Goal: Find specific page/section: Find specific page/section

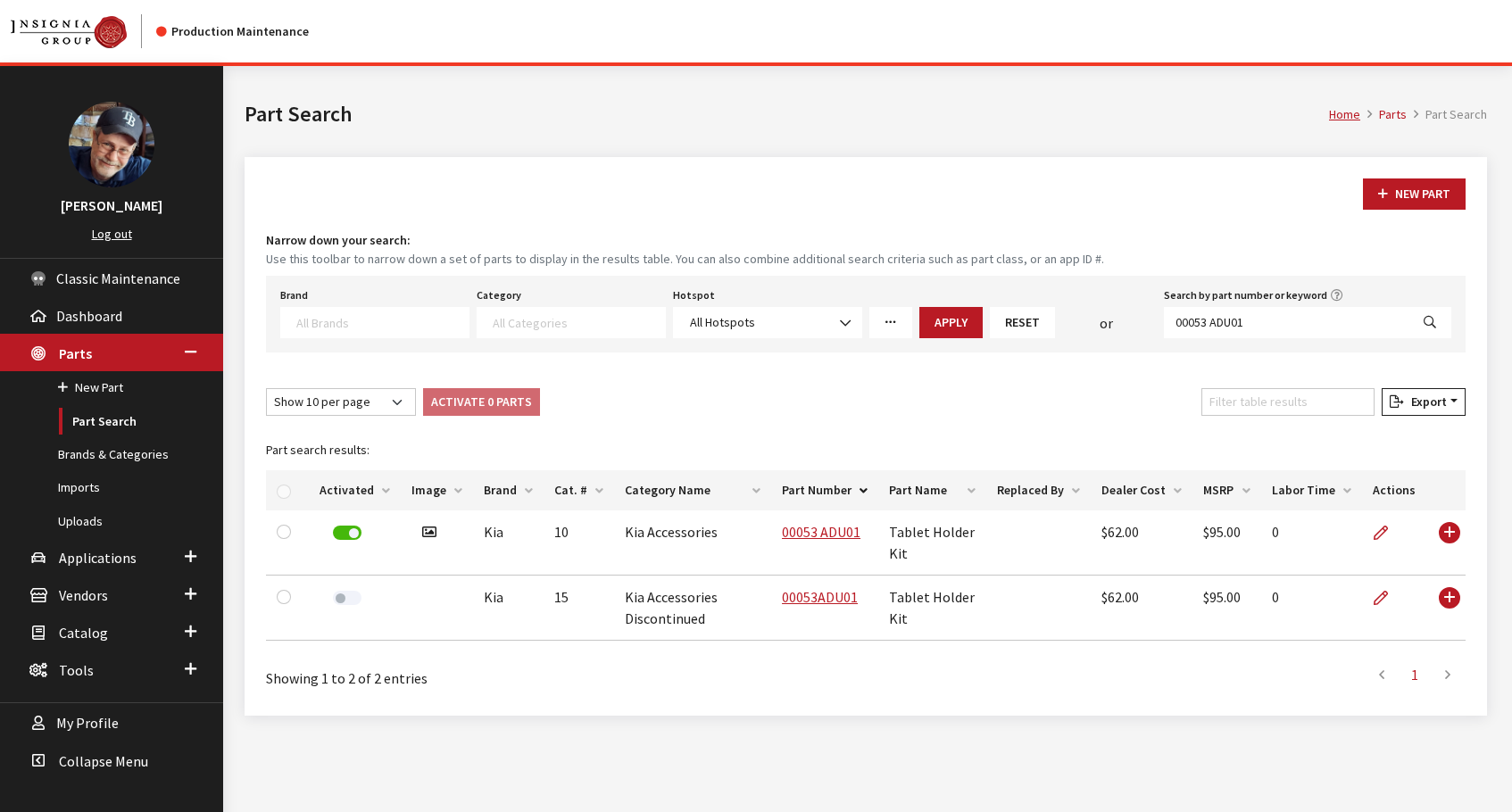
select select
click at [1431, 320] on icon "Search" at bounding box center [1430, 323] width 12 height 12
select select
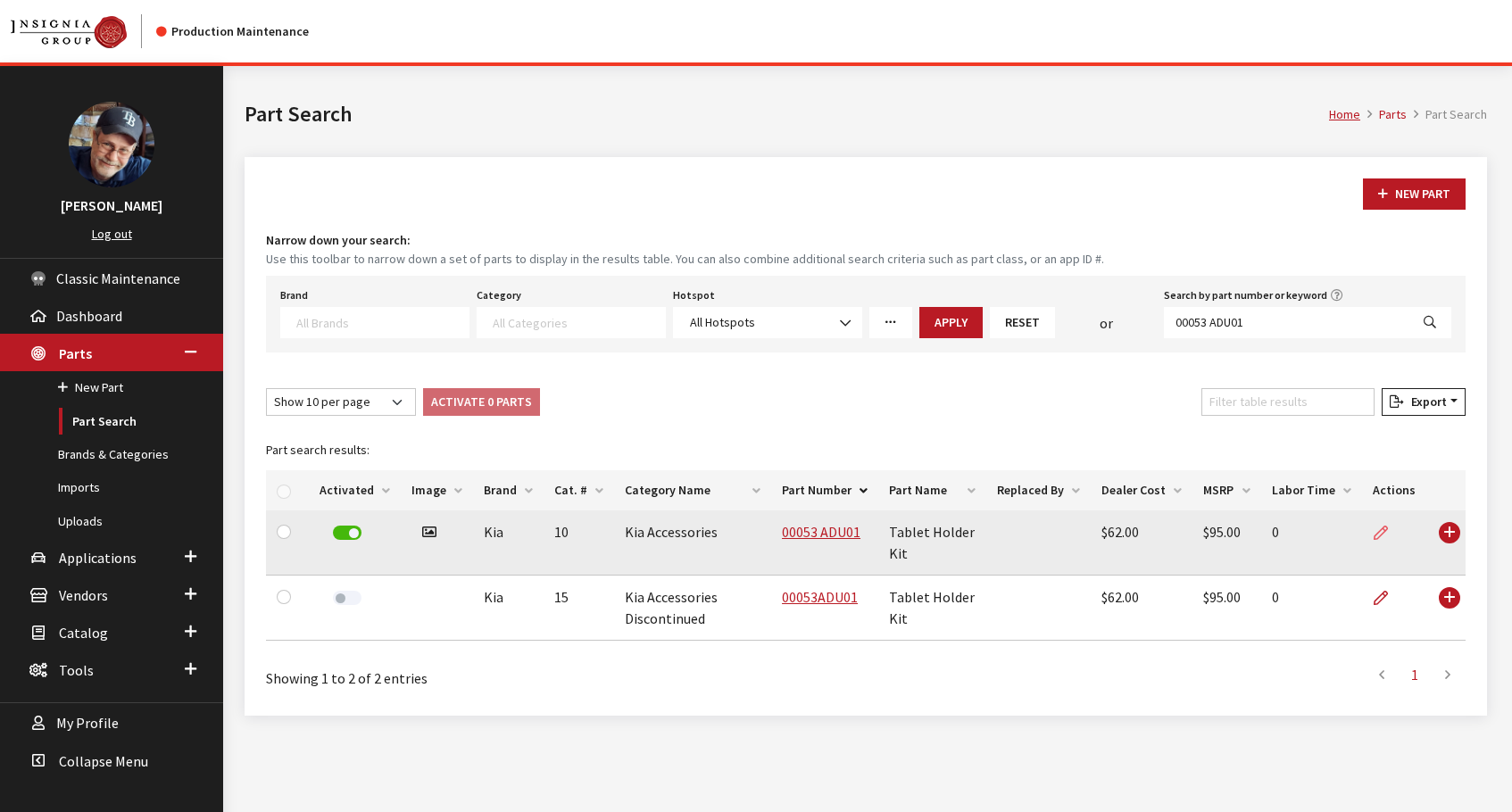
click at [1383, 531] on icon at bounding box center [1381, 534] width 14 height 14
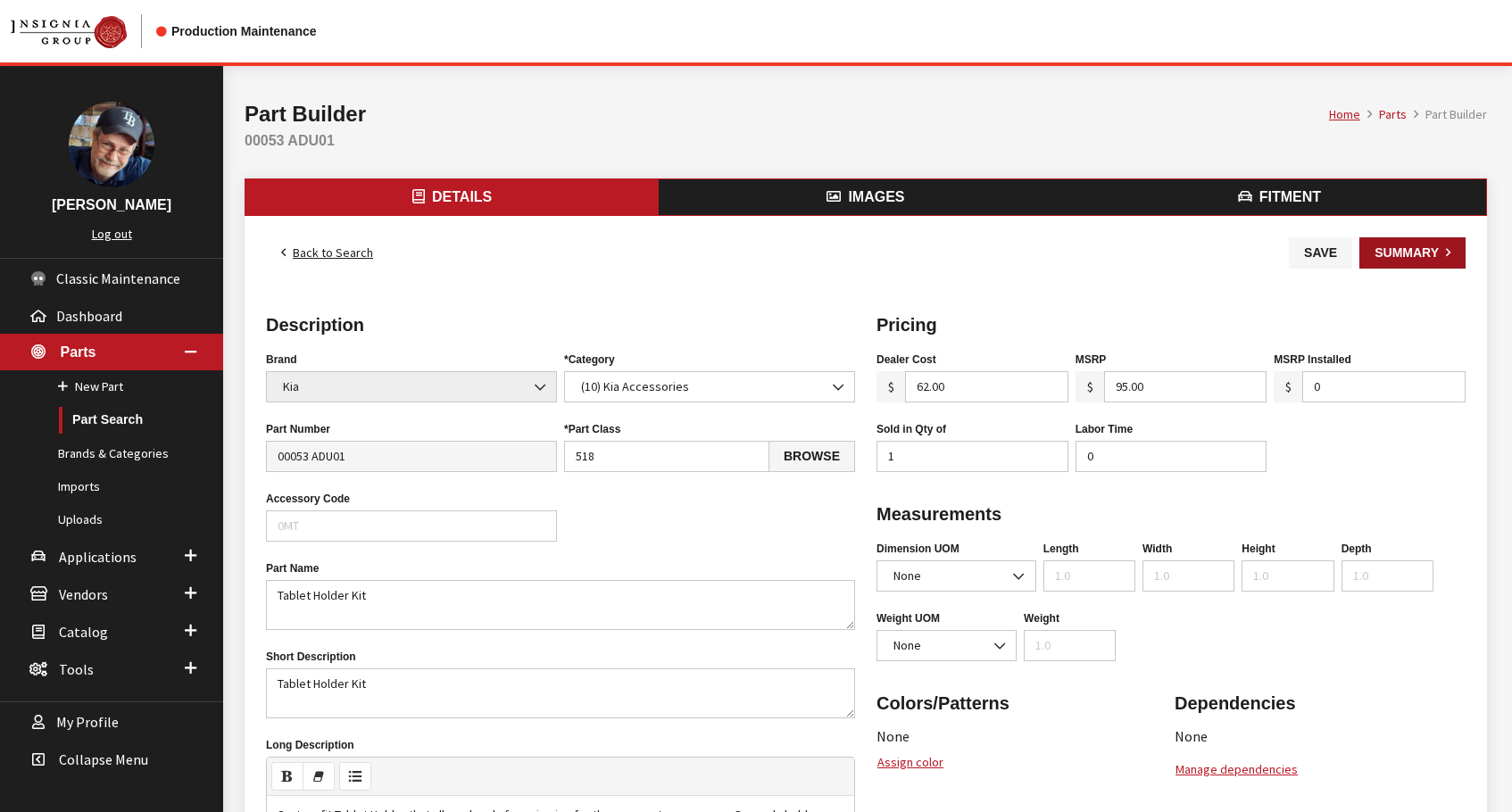
click at [1400, 256] on button "Summary" at bounding box center [1412, 253] width 106 height 31
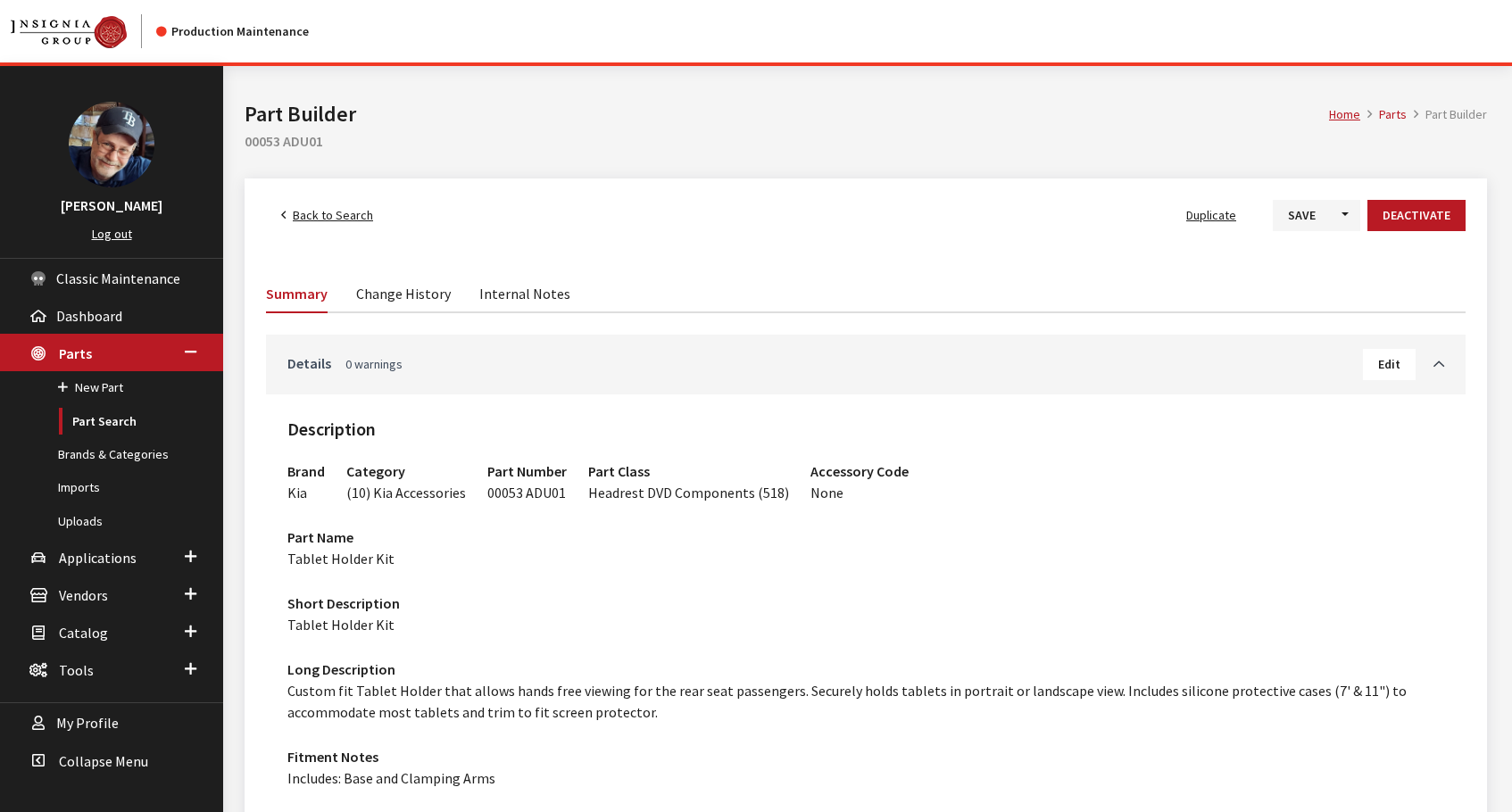
click at [509, 369] on link "Details 0 warnings" at bounding box center [825, 363] width 1076 height 21
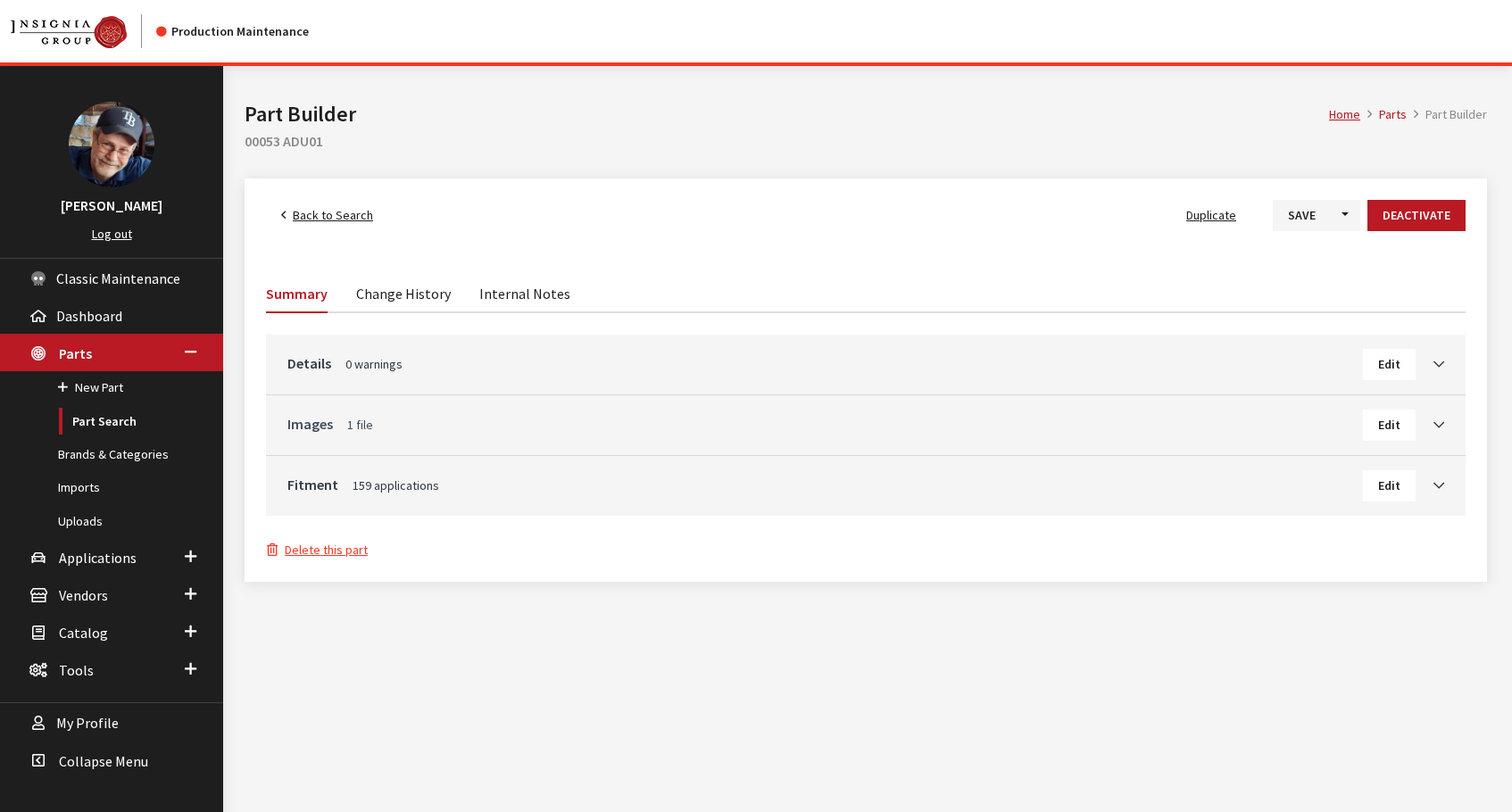
click at [513, 424] on link "Images 1 file" at bounding box center [825, 424] width 1076 height 21
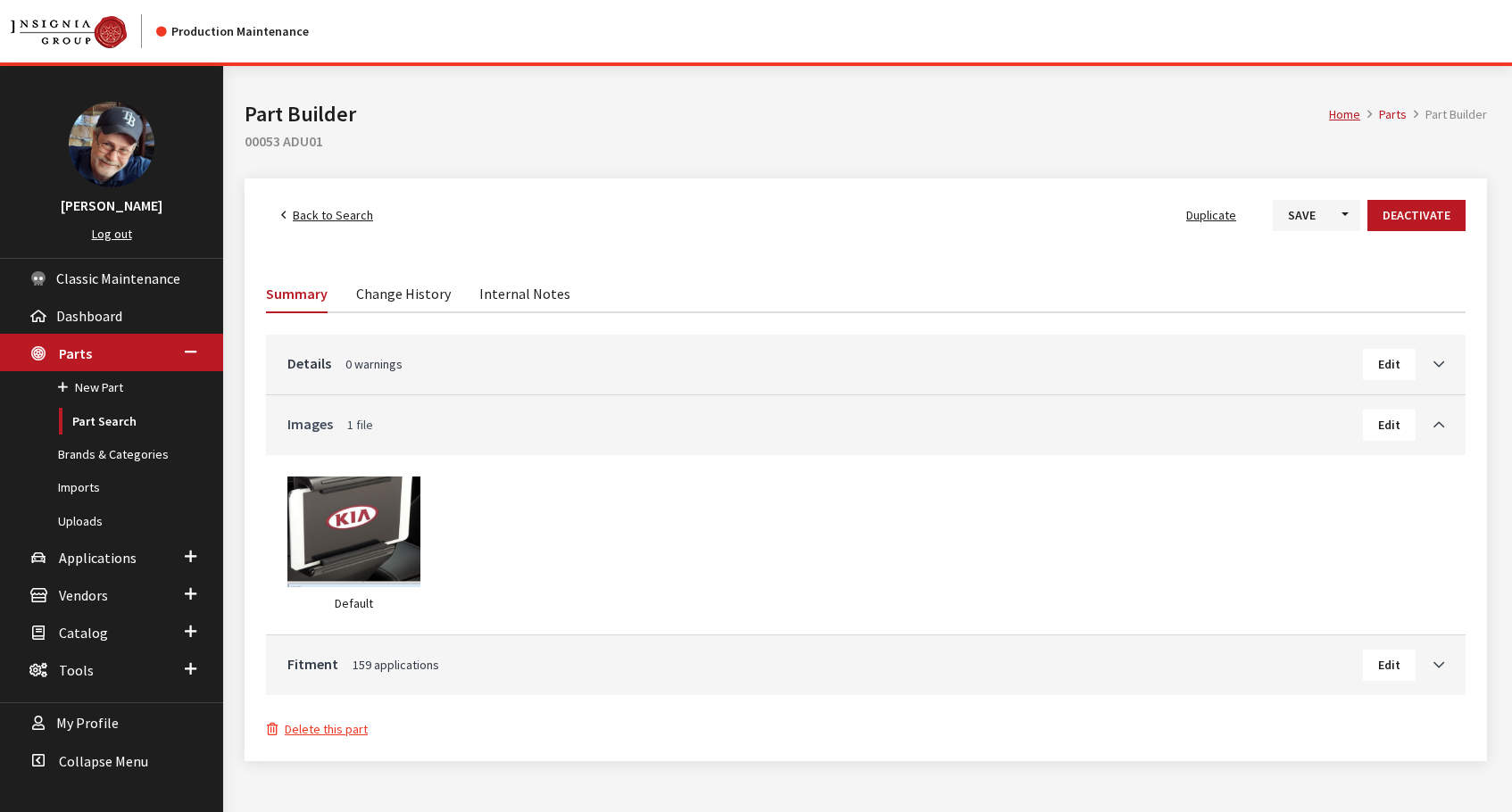
click at [513, 424] on link "Images 1 file" at bounding box center [825, 424] width 1076 height 21
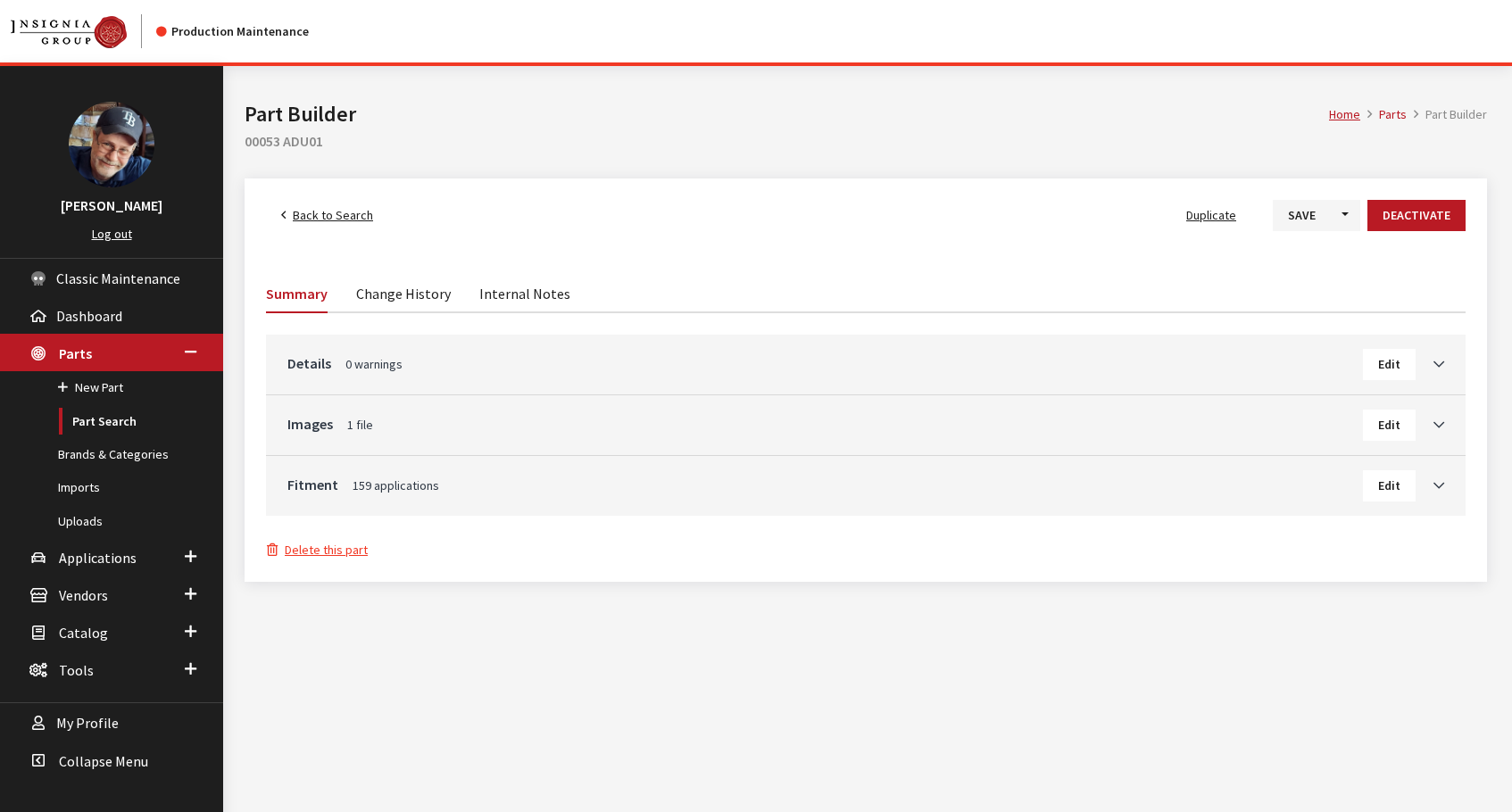
click at [401, 294] on link "Change History" at bounding box center [403, 293] width 95 height 37
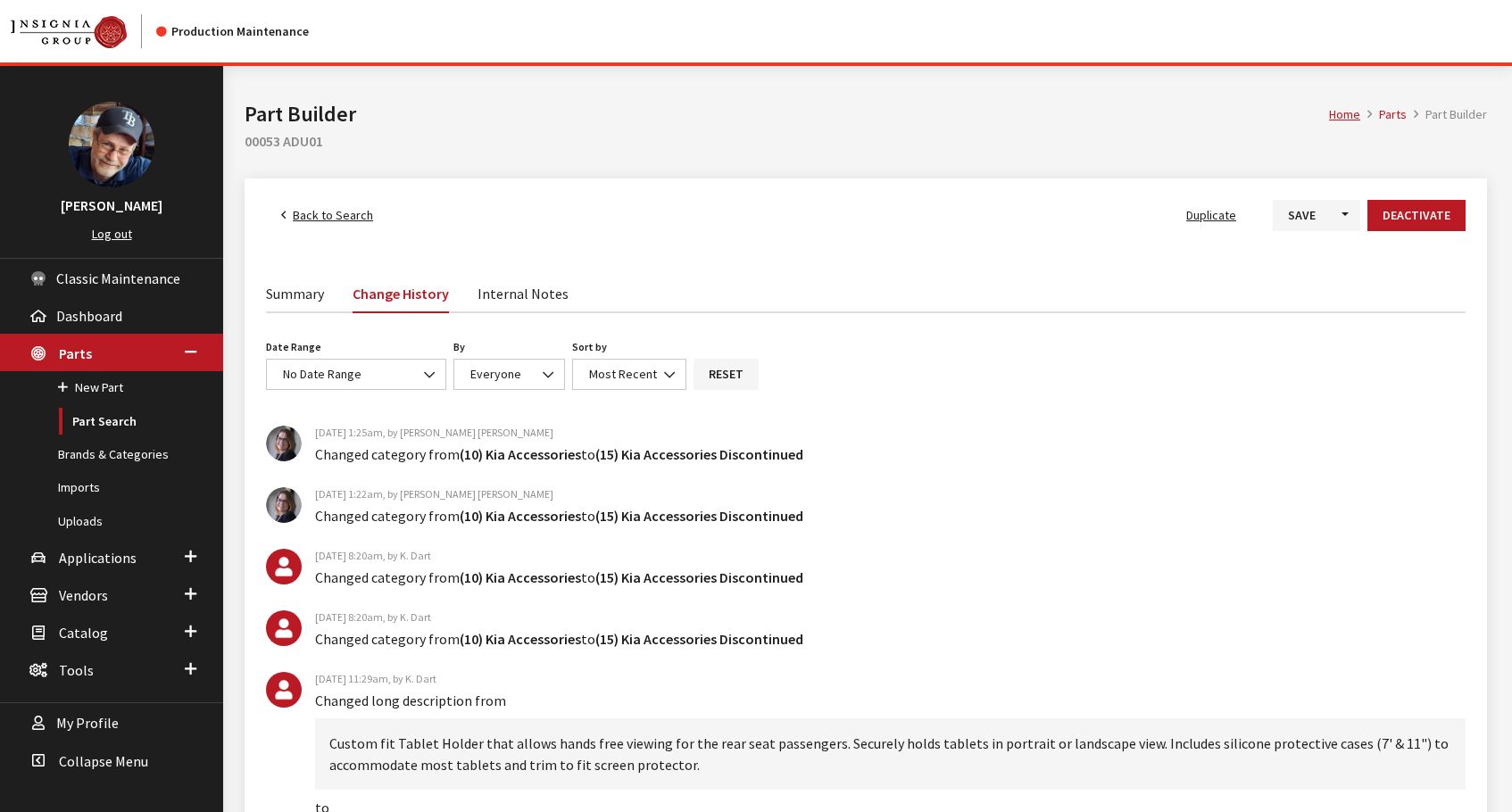
click at [315, 219] on span "Back to Search" at bounding box center [333, 215] width 80 height 16
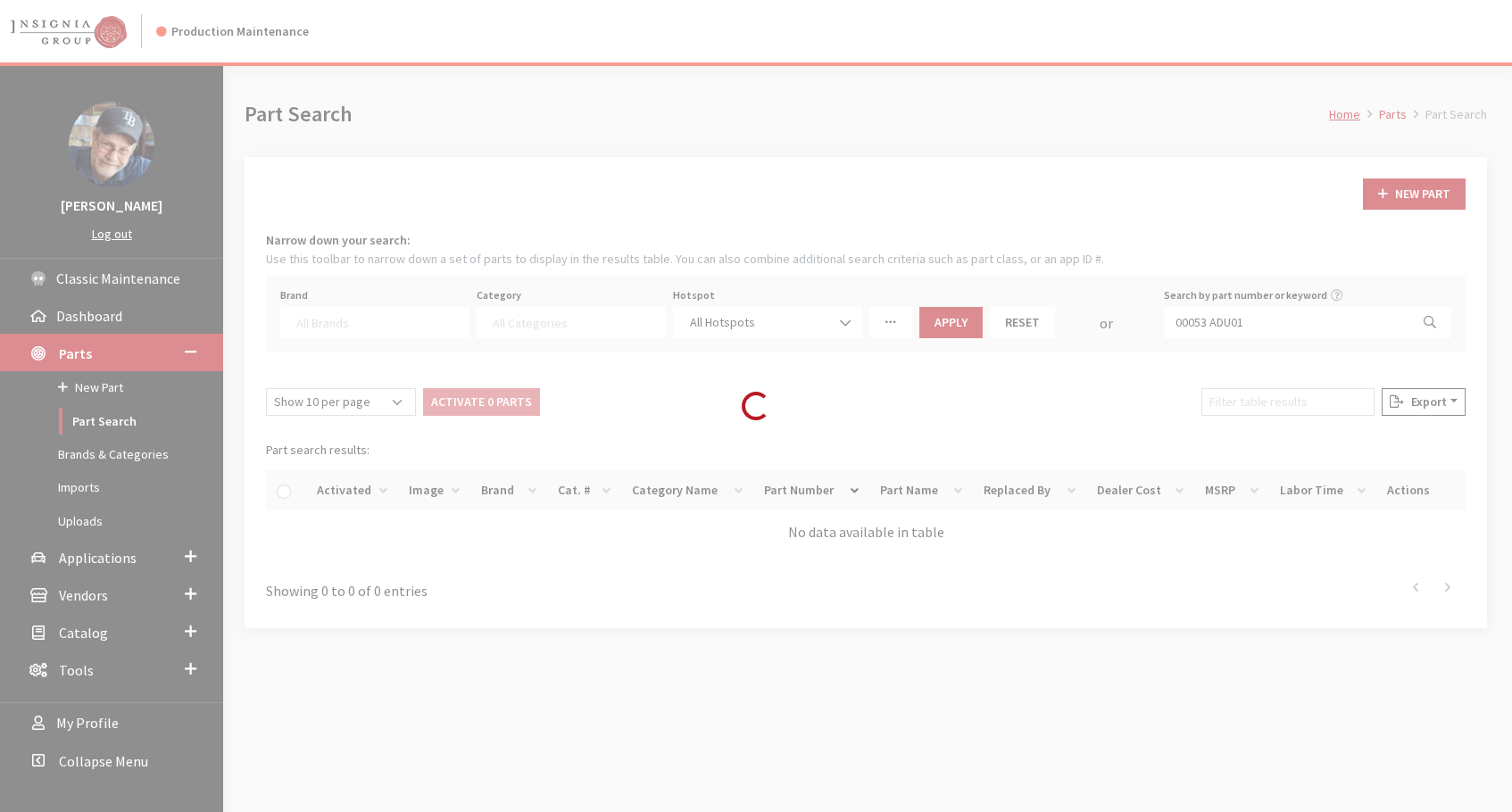
select select
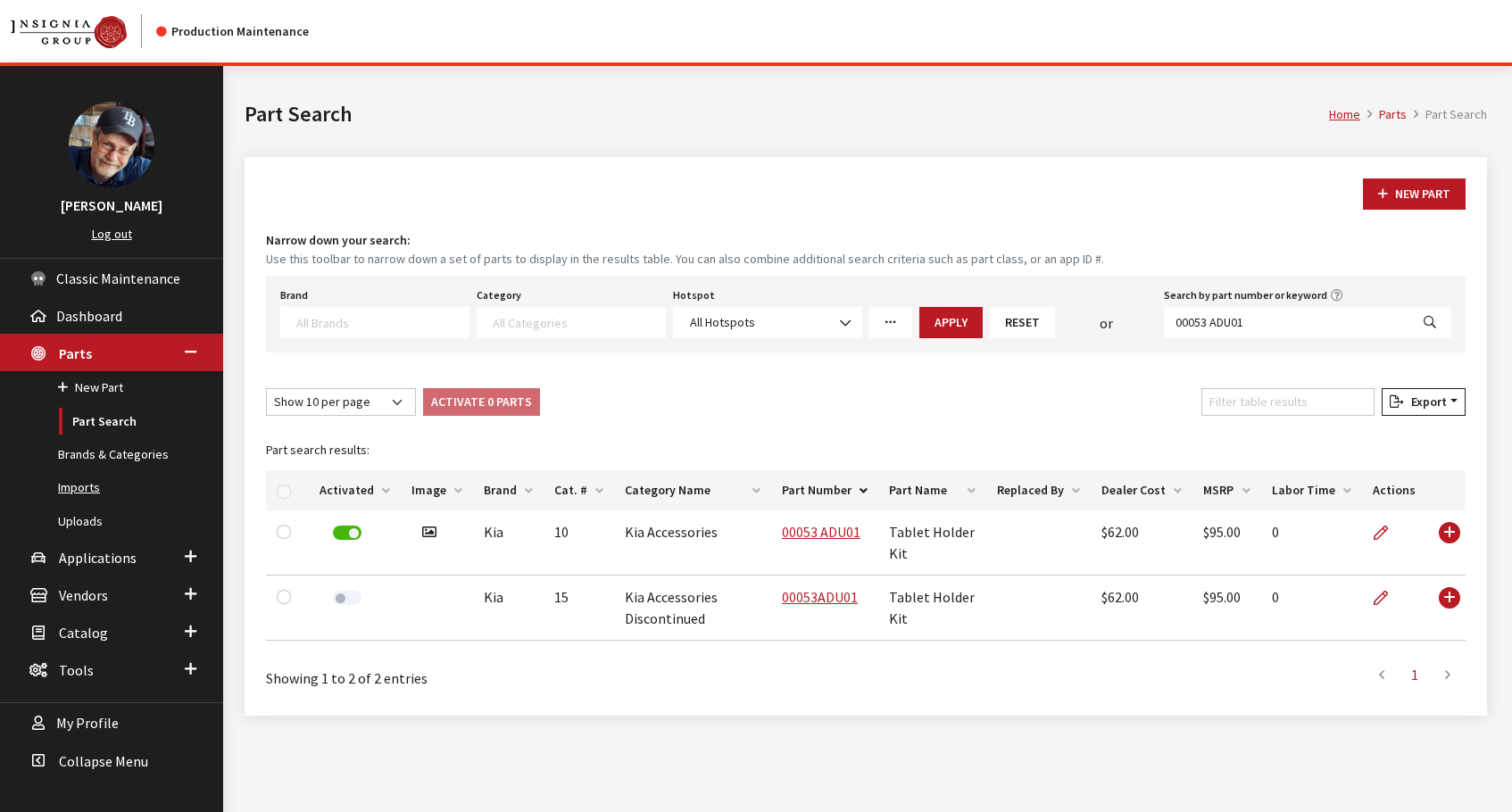
click at [84, 490] on link "Imports" at bounding box center [112, 487] width 223 height 33
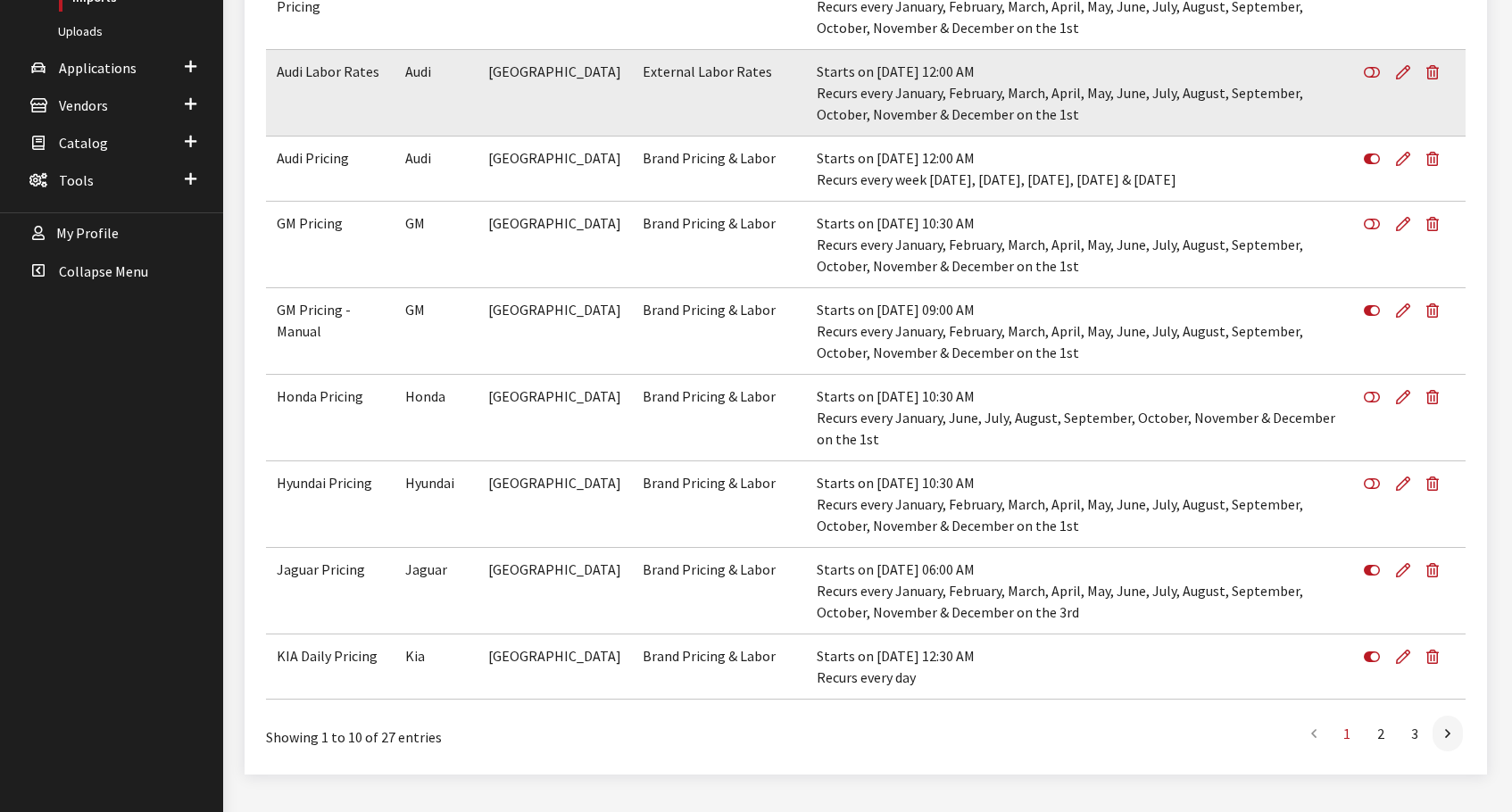
scroll to position [506, 0]
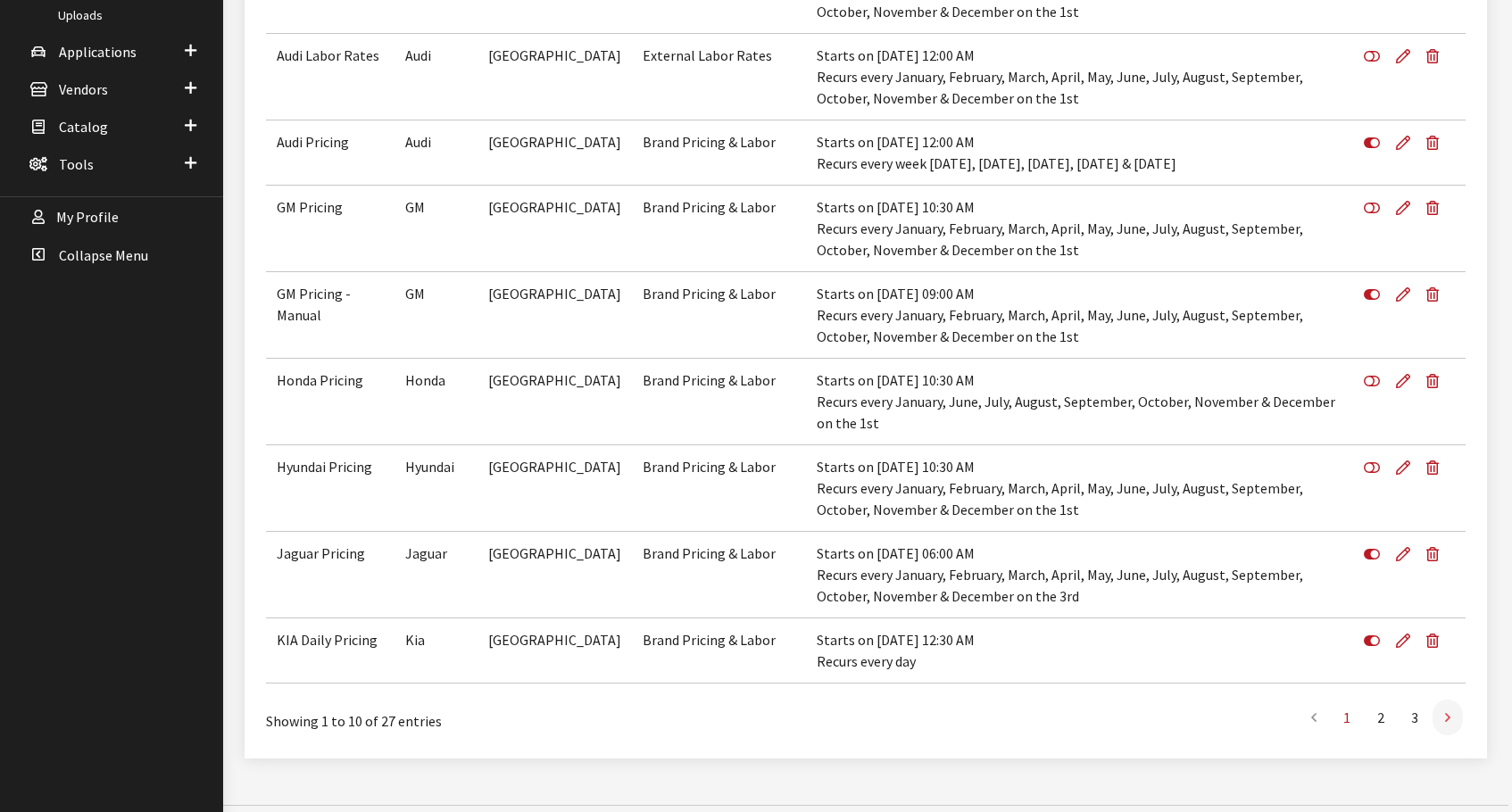
click at [1451, 704] on link at bounding box center [1448, 717] width 30 height 36
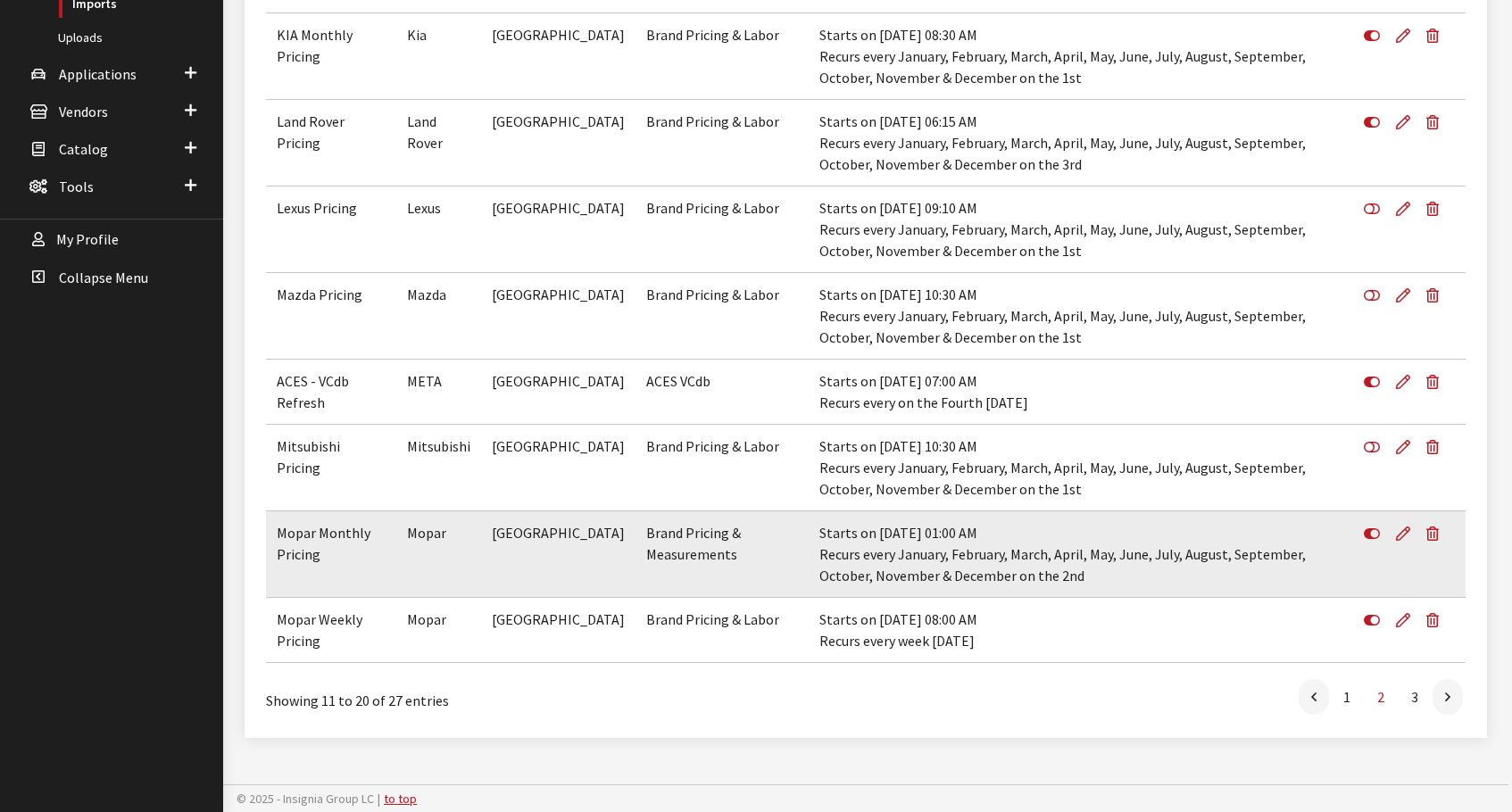
scroll to position [485, 0]
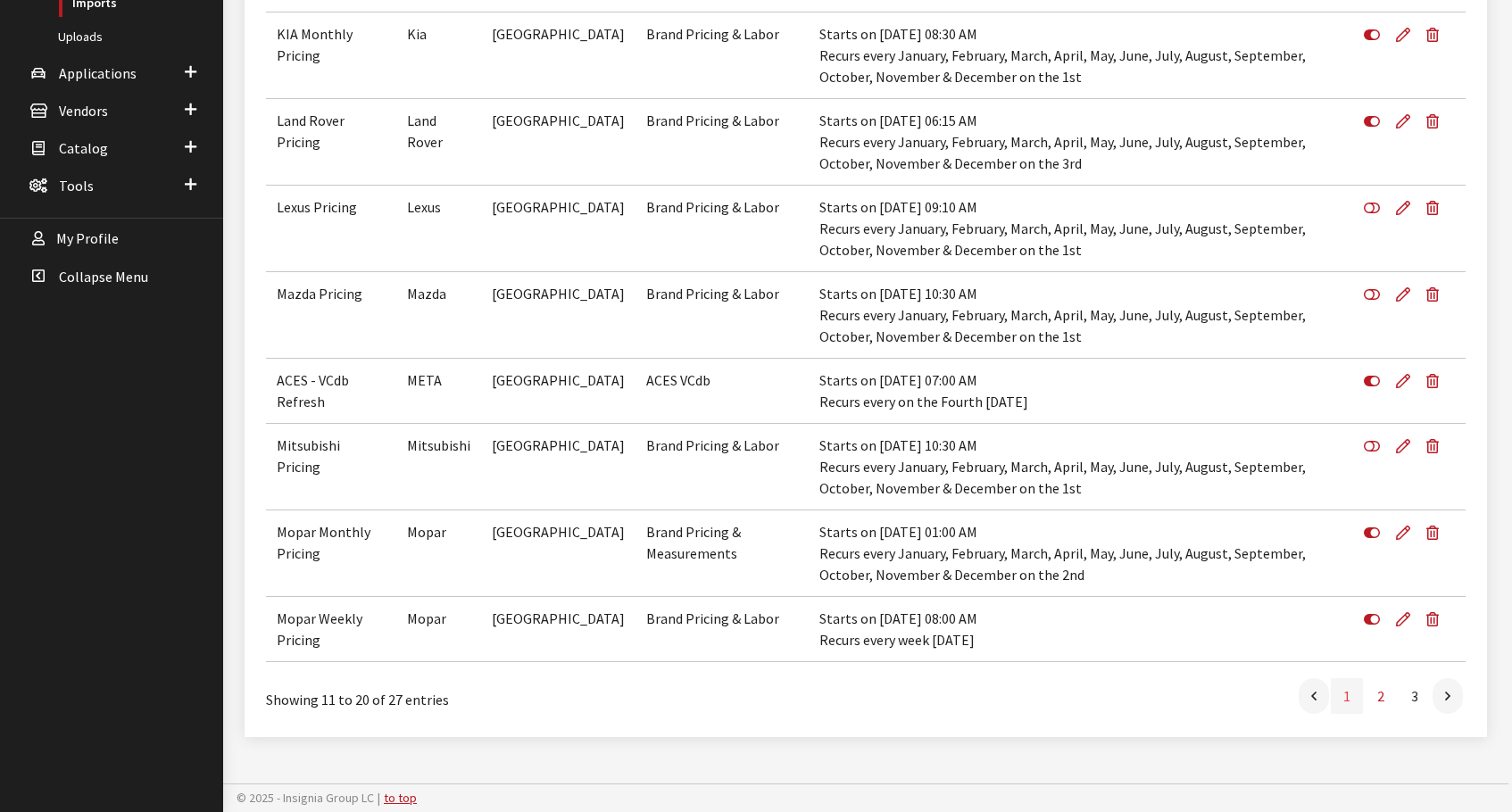
click at [1340, 695] on link "1" at bounding box center [1347, 696] width 32 height 36
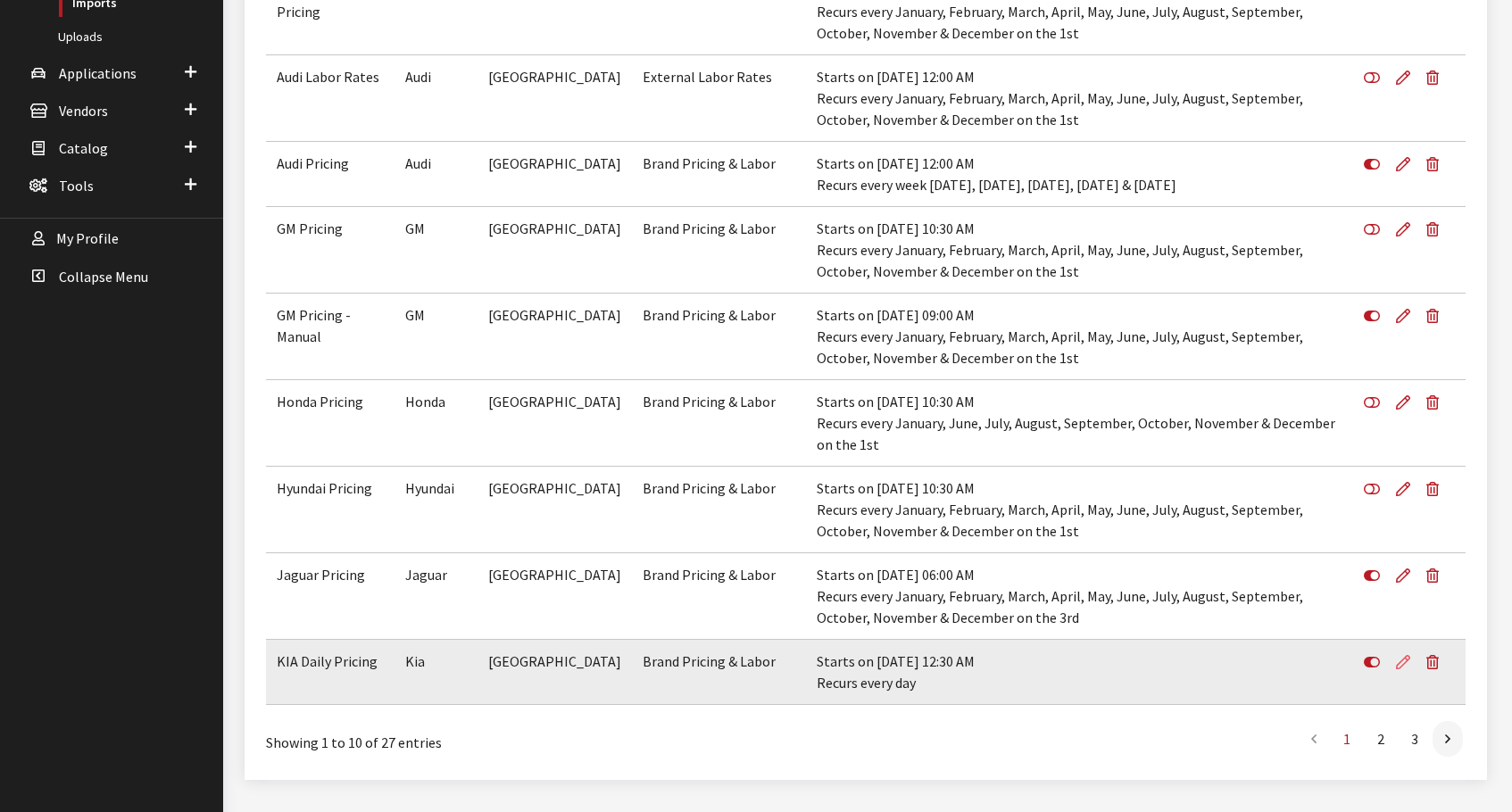
click at [1402, 656] on icon at bounding box center [1403, 663] width 14 height 14
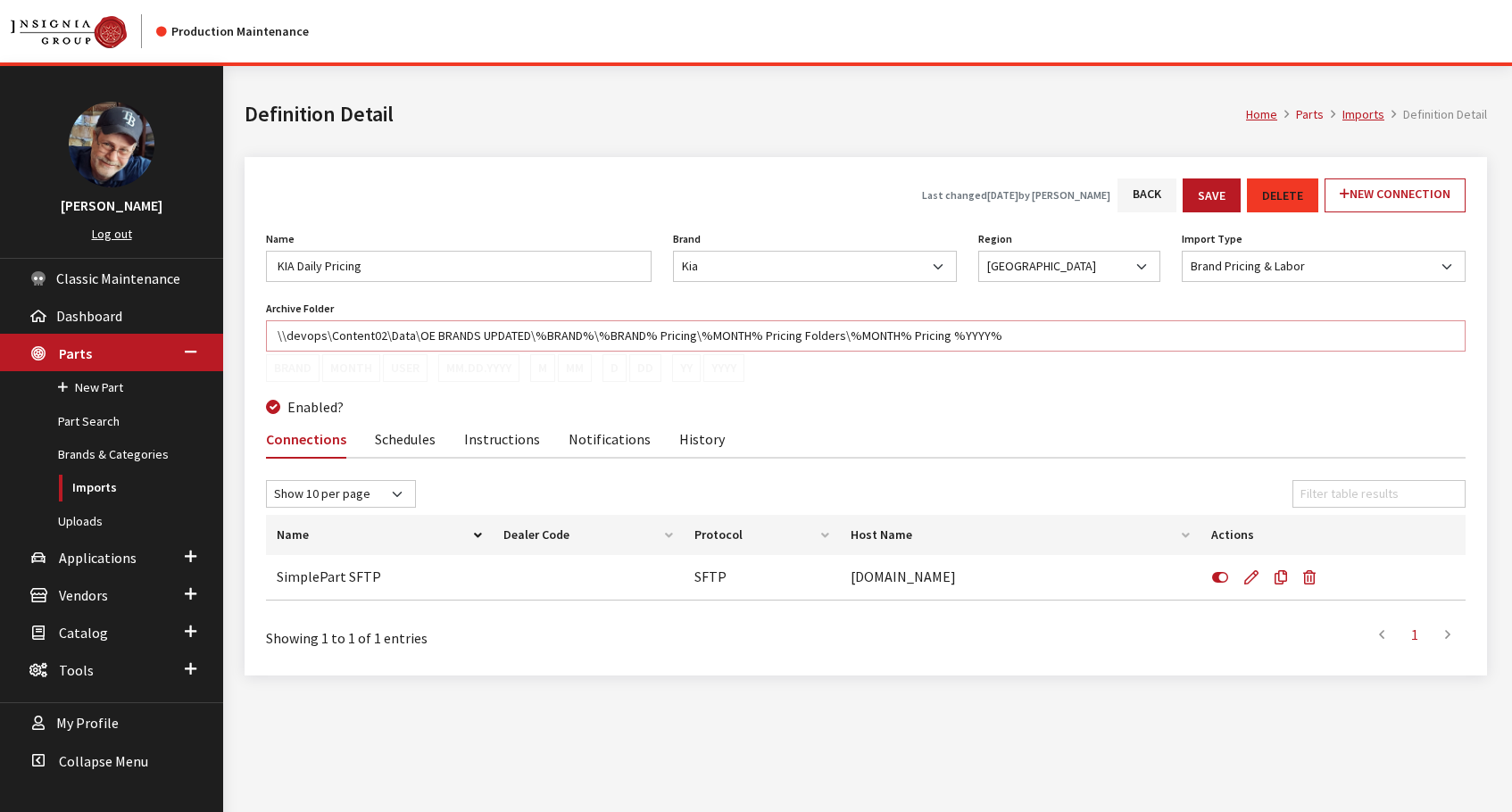
drag, startPoint x: 1045, startPoint y: 333, endPoint x: 387, endPoint y: 352, distance: 658.3
click at [387, 352] on div "Archive Folder \\devops\Content02\Data\OE BRANDS UPDATED\%BRAND%\%BRAND% Pricin…" at bounding box center [866, 339] width 1200 height 86
